Goal: Information Seeking & Learning: Check status

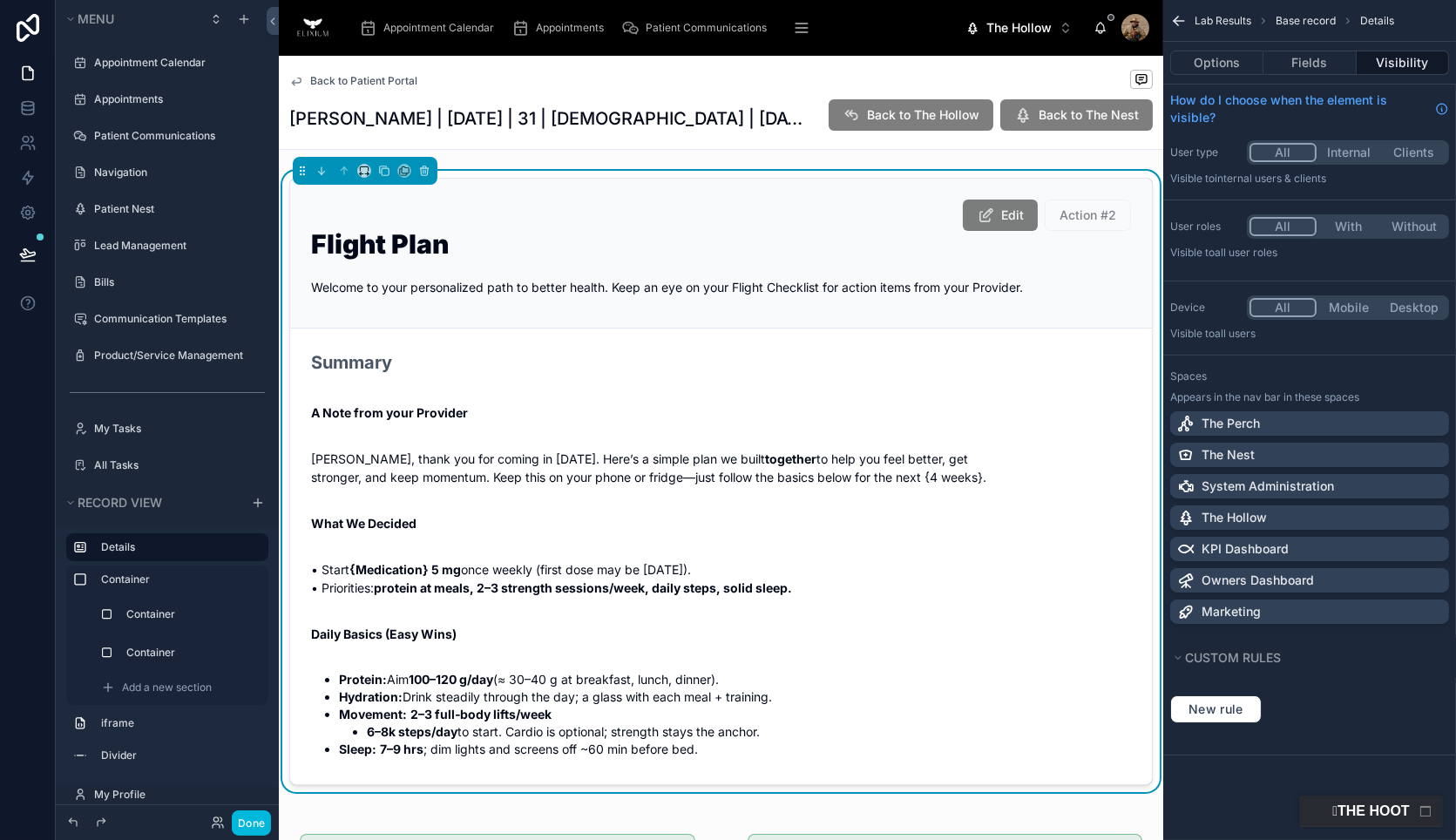
scroll to position [267, 0]
